Goal: Task Accomplishment & Management: Use online tool/utility

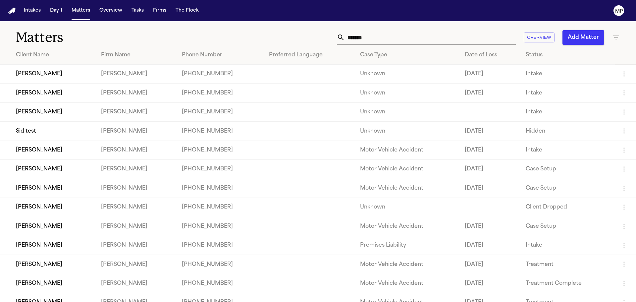
scroll to position [1, 0]
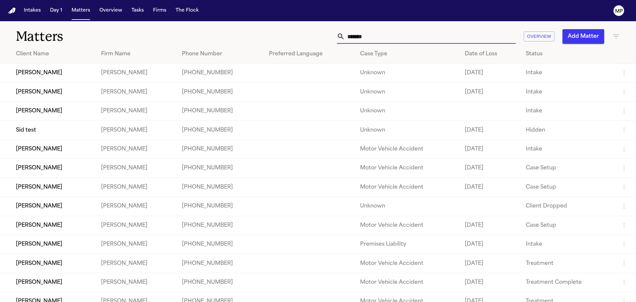
drag, startPoint x: 400, startPoint y: 32, endPoint x: 340, endPoint y: 36, distance: 60.4
click at [337, 38] on div "*******" at bounding box center [426, 36] width 179 height 15
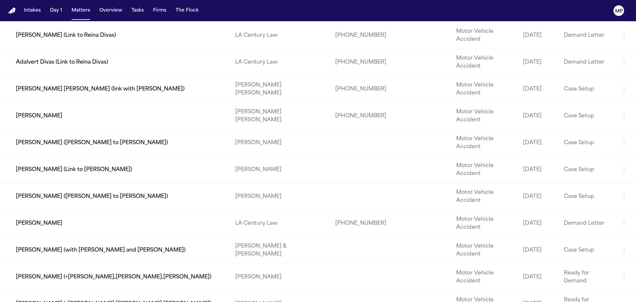
scroll to position [448, 0]
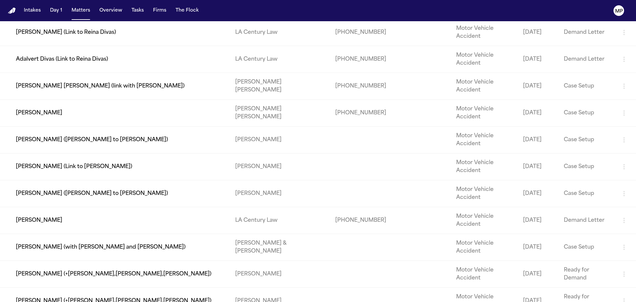
type input "******"
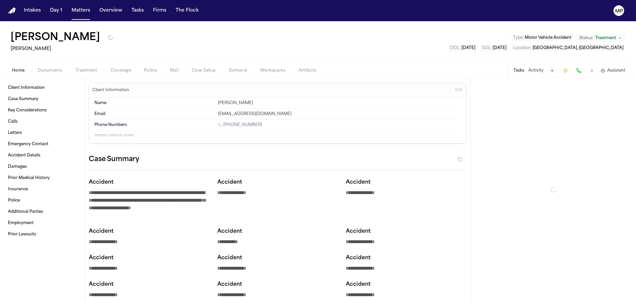
type textarea "*"
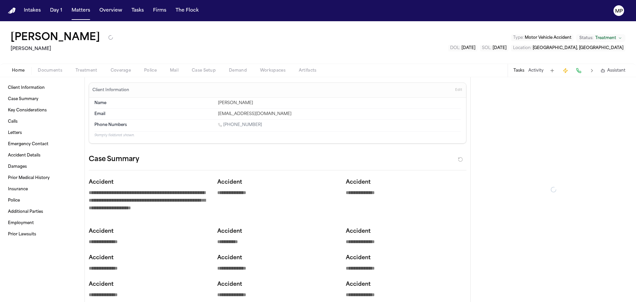
type textarea "*"
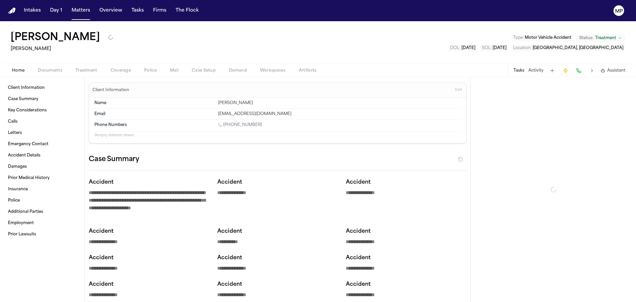
type textarea "*"
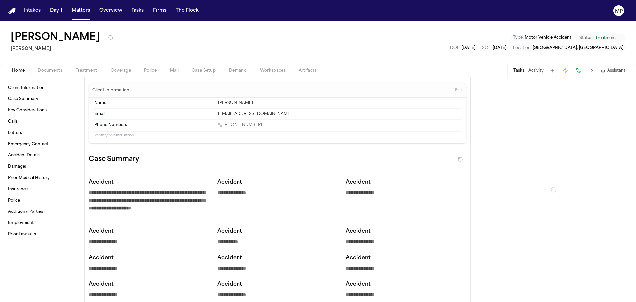
type textarea "*"
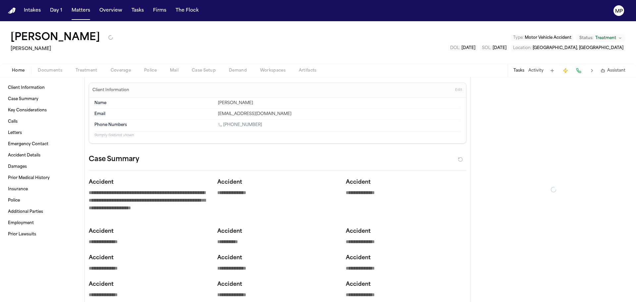
type textarea "*"
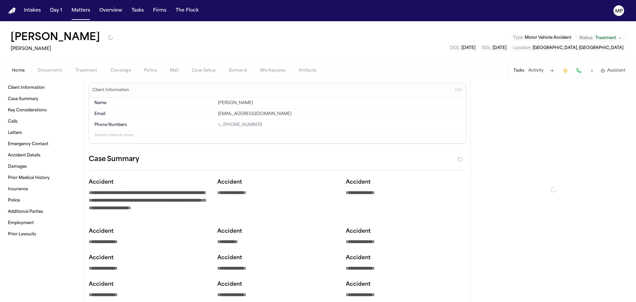
type textarea "*"
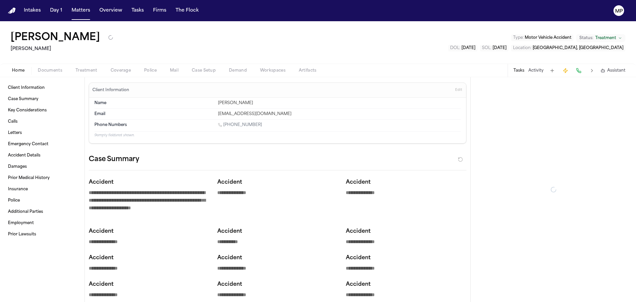
type textarea "*"
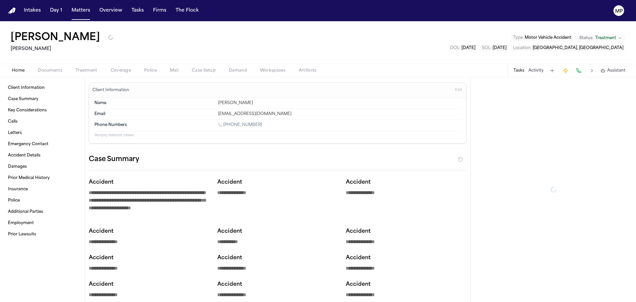
type textarea "*"
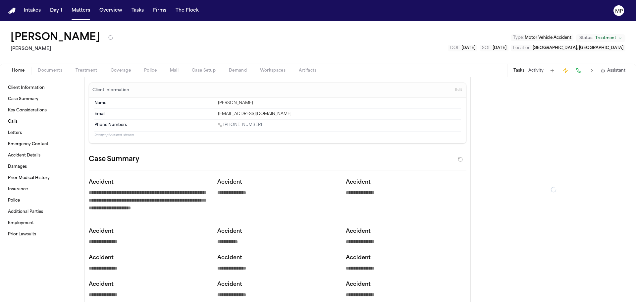
type textarea "*"
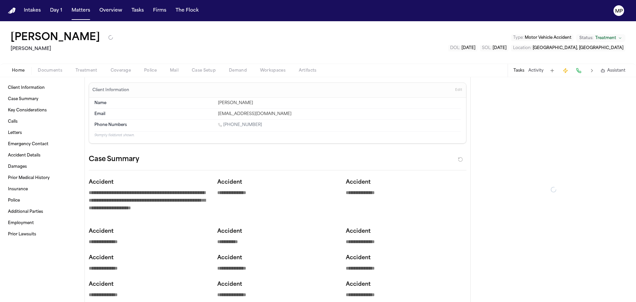
type textarea "*"
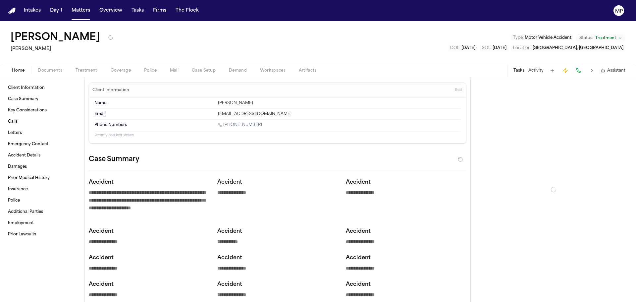
type textarea "*"
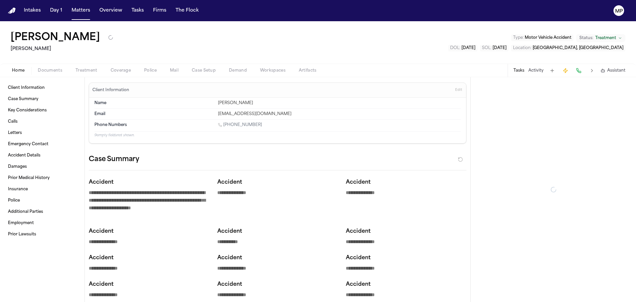
type textarea "*"
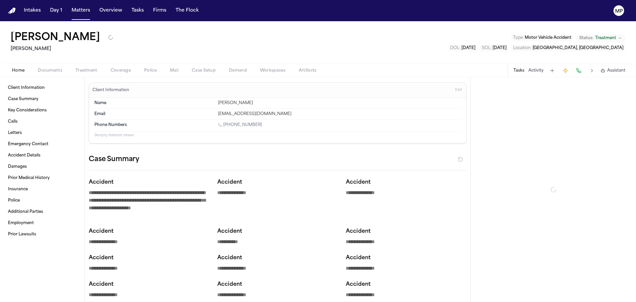
type textarea "*"
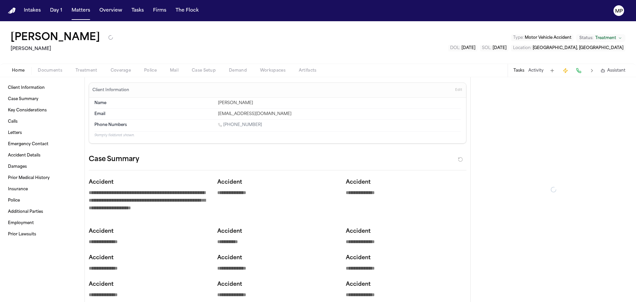
type textarea "*"
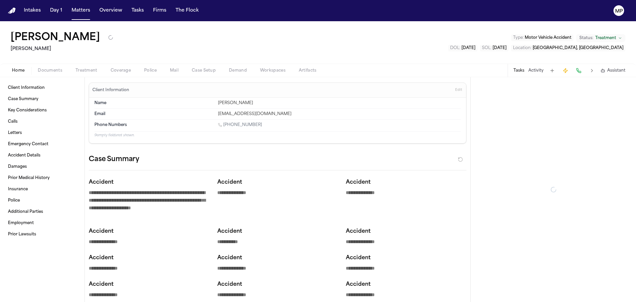
type textarea "*"
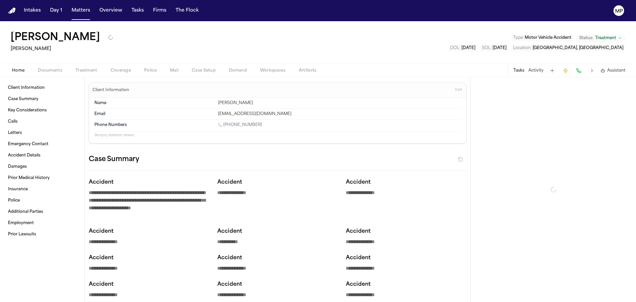
type textarea "*"
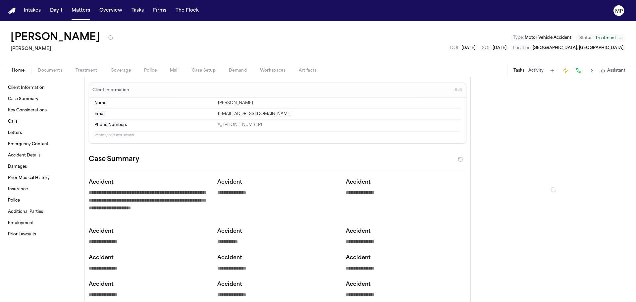
type textarea "*"
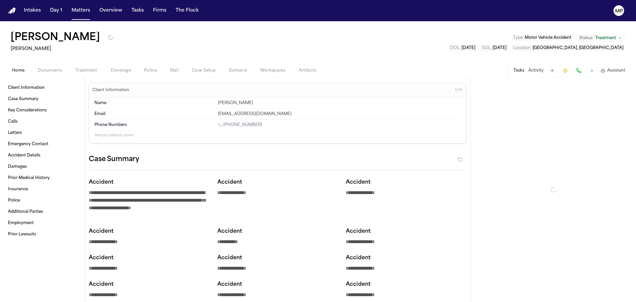
type textarea "*"
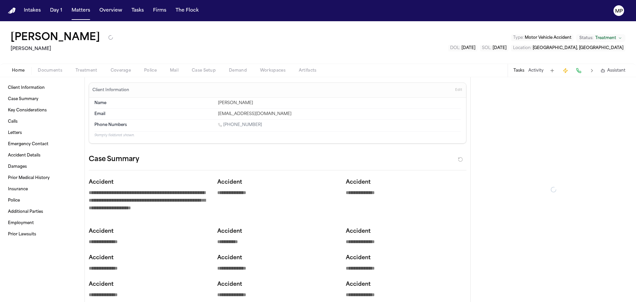
type textarea "*"
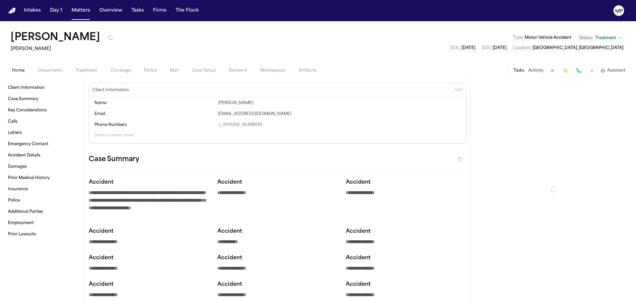
type textarea "*"
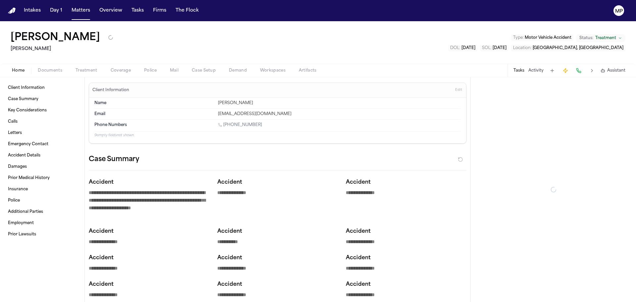
type textarea "*"
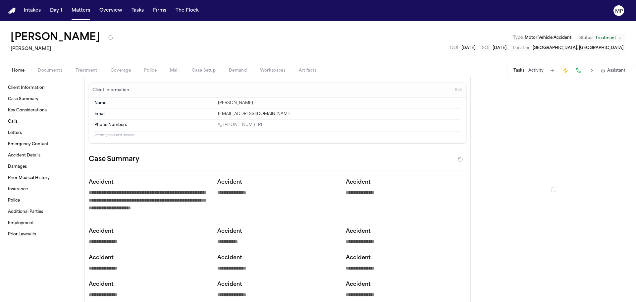
type textarea "*"
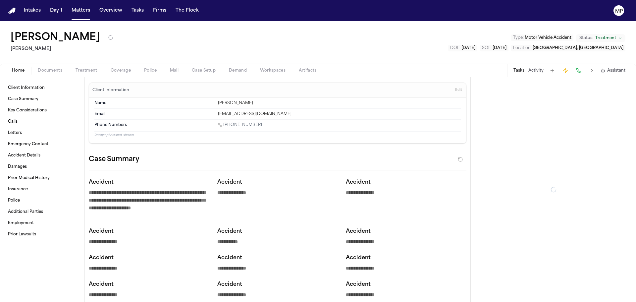
type textarea "*"
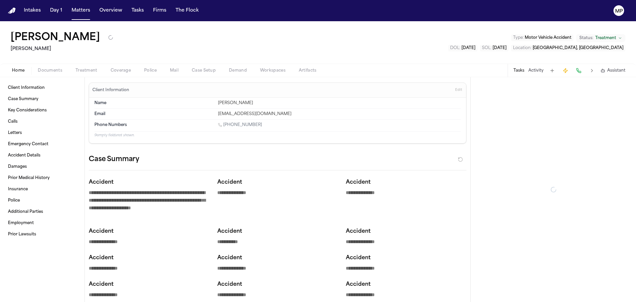
type textarea "*"
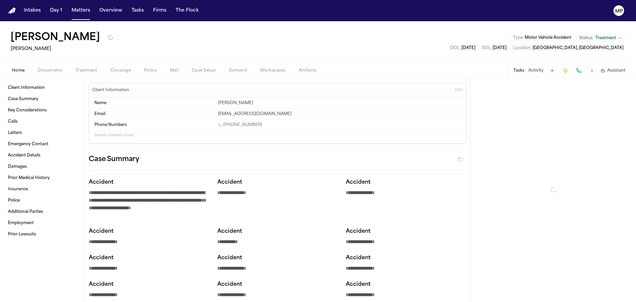
type textarea "*"
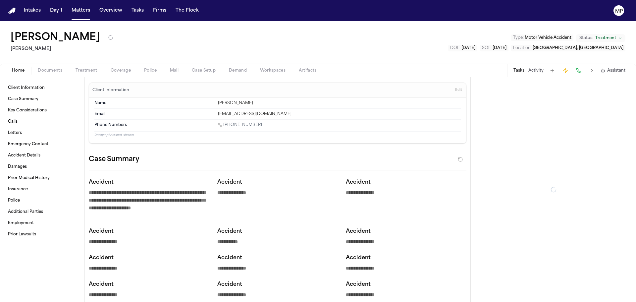
type textarea "*"
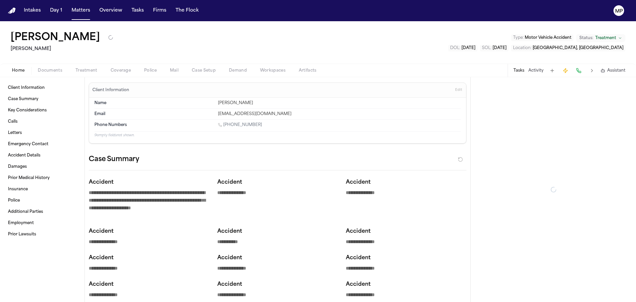
type textarea "*"
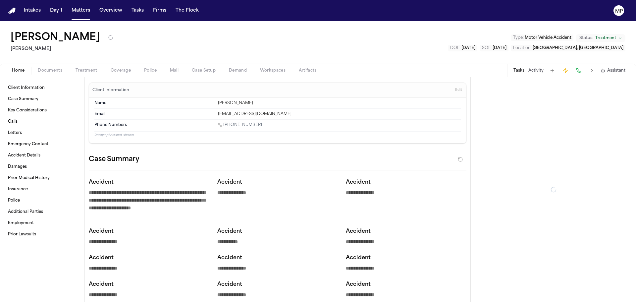
type textarea "*"
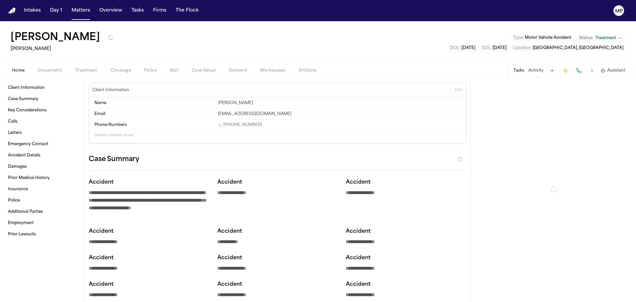
type textarea "*"
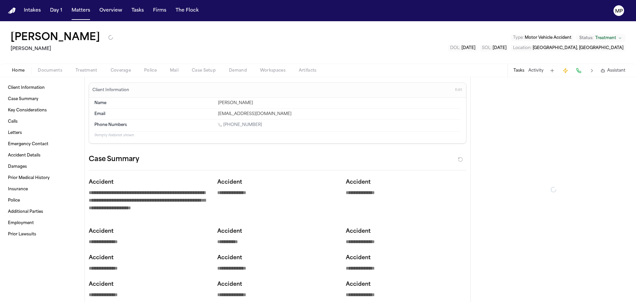
type textarea "*"
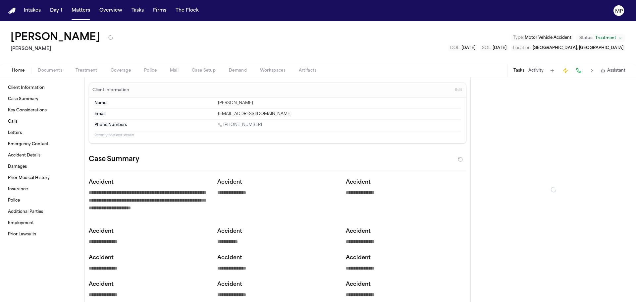
type textarea "*"
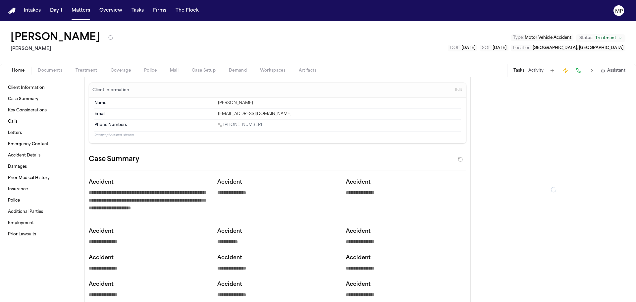
type textarea "*"
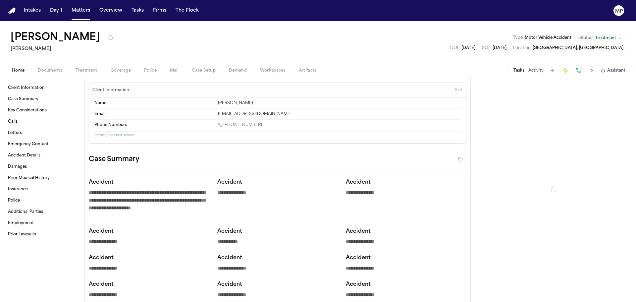
type textarea "*"
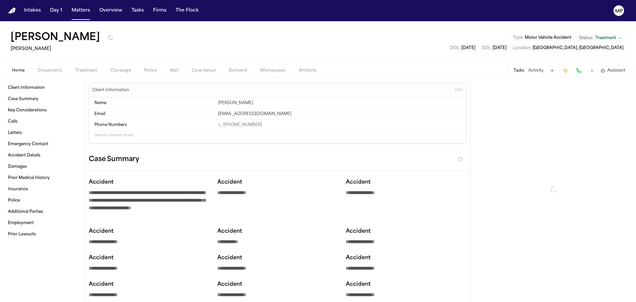
type textarea "*"
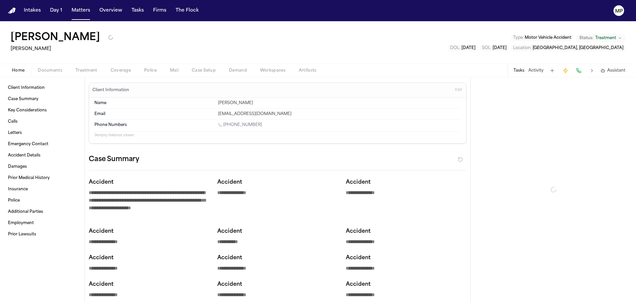
type textarea "*"
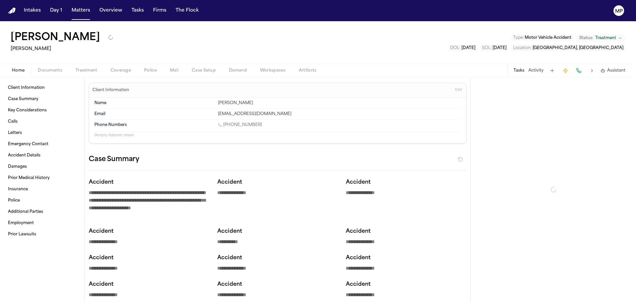
type textarea "*"
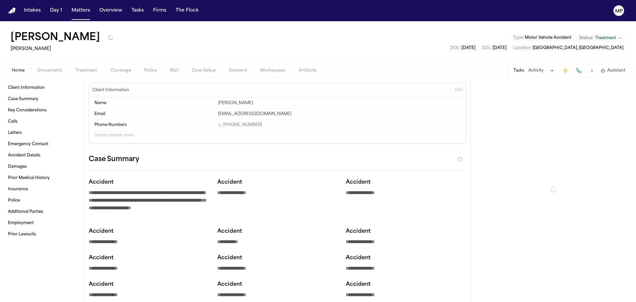
type textarea "*"
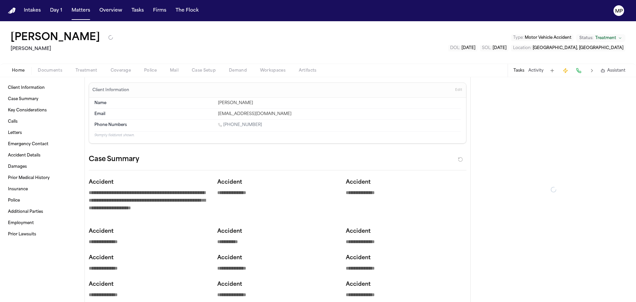
type textarea "*"
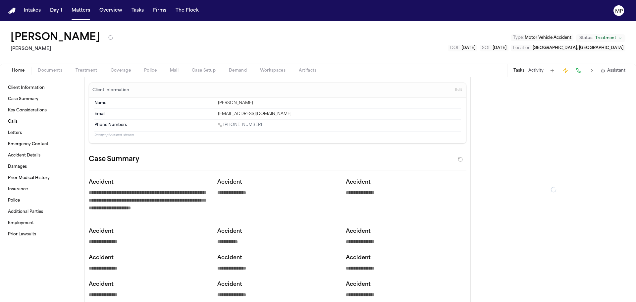
type textarea "*"
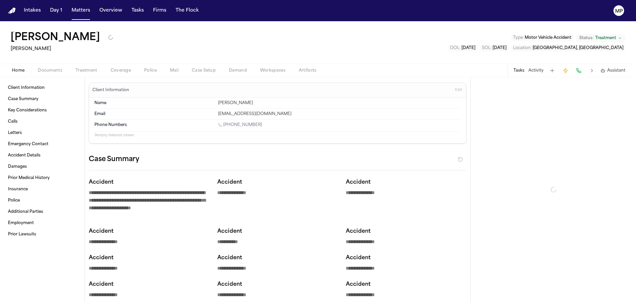
type textarea "*"
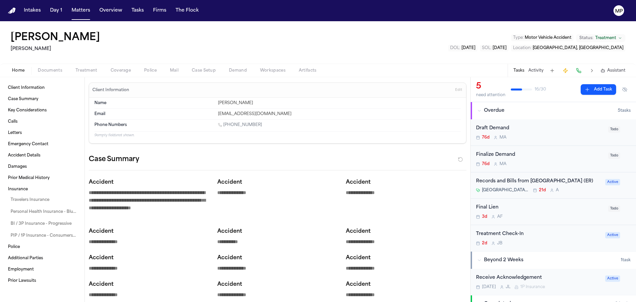
click at [32, 44] on div "[PERSON_NAME]" at bounding box center [57, 42] width 92 height 21
click at [556, 238] on div "Treatment Check-In" at bounding box center [538, 234] width 125 height 8
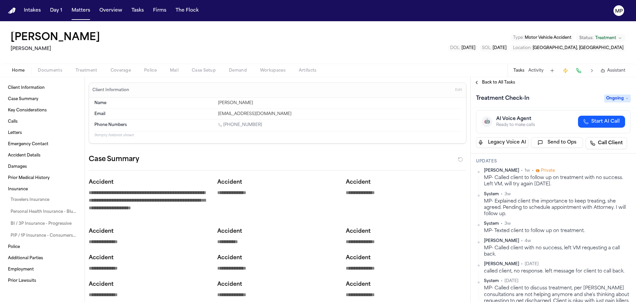
scroll to position [33, 0]
click at [627, 146] on div "Actions 🤖 AI Voice Agent Ready to make calls Start AI Call Legacy Voice AI Send…" at bounding box center [553, 124] width 165 height 55
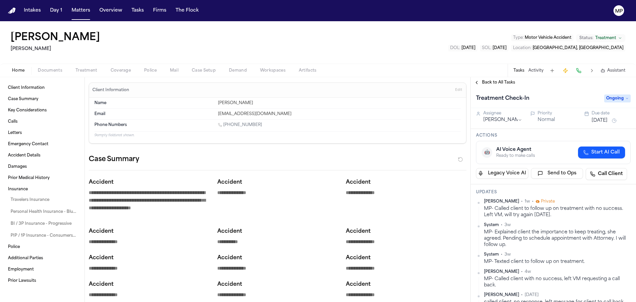
scroll to position [0, 0]
click at [621, 85] on div "Back to All Tasks" at bounding box center [553, 82] width 165 height 11
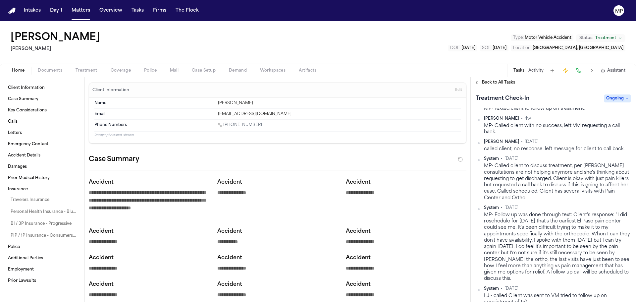
scroll to position [232, 0]
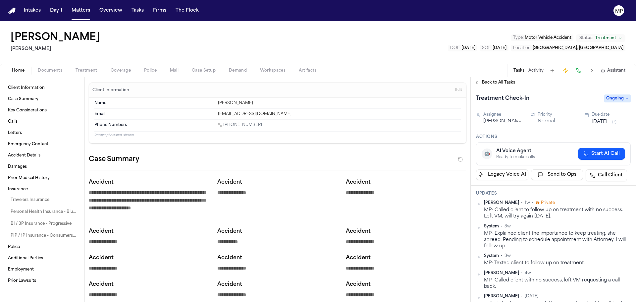
scroll to position [232, 0]
